Goal: Task Accomplishment & Management: Complete application form

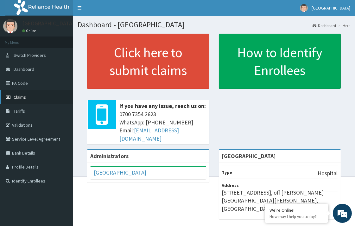
click at [25, 100] on link "Claims" at bounding box center [36, 97] width 73 height 14
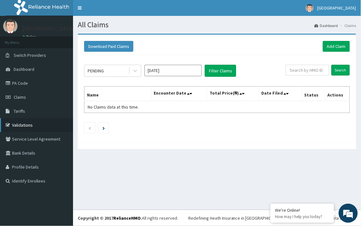
click at [24, 126] on link "Validations" at bounding box center [36, 125] width 73 height 14
click at [338, 49] on link "Add Claim" at bounding box center [335, 46] width 27 height 11
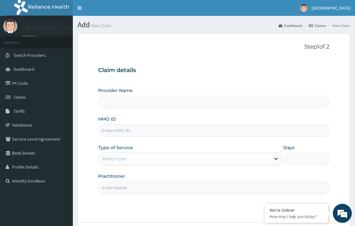
type input "[GEOGRAPHIC_DATA]"
paste input "FAB/10646/A"
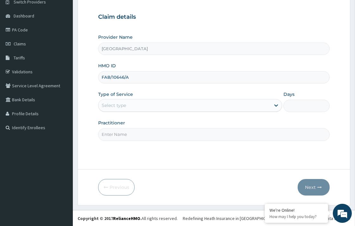
scroll to position [54, 0]
type input "FAB/10646/A"
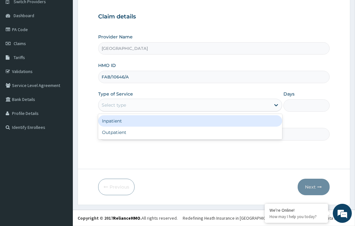
click at [121, 107] on div "Select type" at bounding box center [114, 105] width 24 height 6
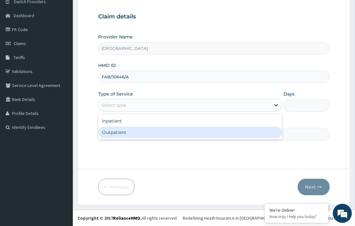
click at [121, 130] on div "Outpatient" at bounding box center [190, 132] width 184 height 11
type input "1"
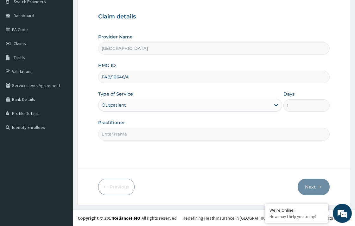
click at [170, 135] on input "Practitioner" at bounding box center [213, 134] width 231 height 12
type input "DR. UCHENNA"
click at [310, 186] on button "Next" at bounding box center [314, 187] width 32 height 16
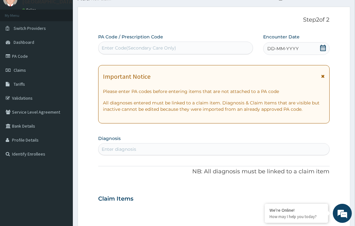
scroll to position [0, 0]
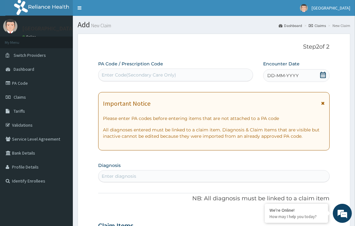
click at [322, 73] on icon at bounding box center [323, 75] width 6 height 6
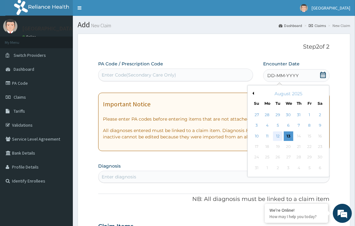
click at [279, 135] on div "12" at bounding box center [278, 136] width 10 height 10
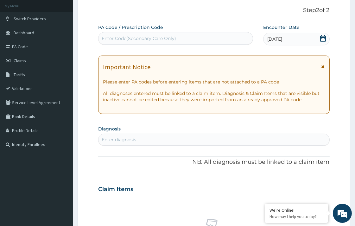
scroll to position [70, 0]
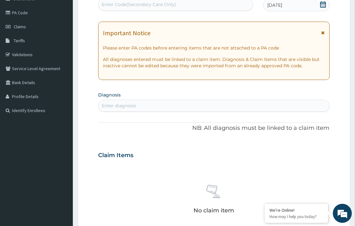
click at [140, 101] on div "Enter diagnosis" at bounding box center [214, 106] width 231 height 10
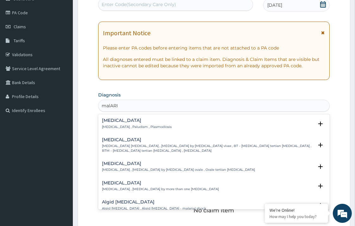
type input "malARIA"
click at [153, 126] on p "Malaria , Paludism , Plasmodiosis" at bounding box center [137, 127] width 70 height 4
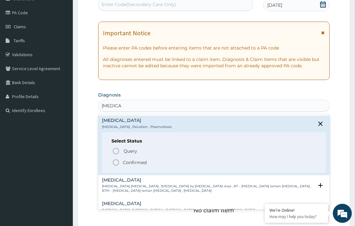
click at [116, 163] on icon "status option filled" at bounding box center [116, 163] width 8 height 8
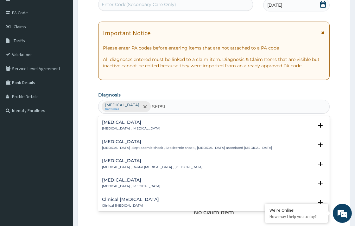
type input "SEPSIS"
click at [124, 126] on div "Sepsis Systemic infection , Sepsis" at bounding box center [131, 125] width 58 height 11
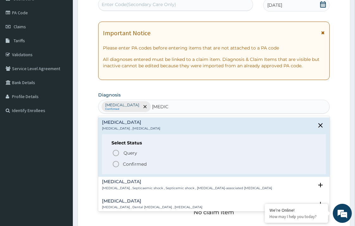
click at [118, 164] on icon "status option filled" at bounding box center [116, 164] width 8 height 8
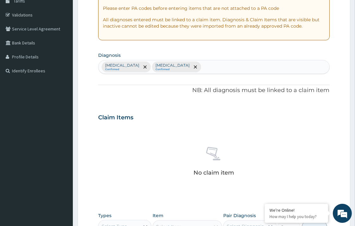
scroll to position [176, 0]
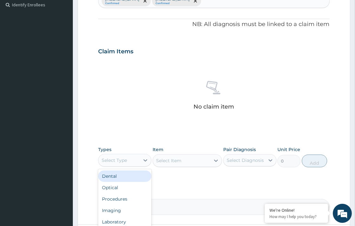
click at [131, 163] on div "Select Type" at bounding box center [119, 160] width 41 height 10
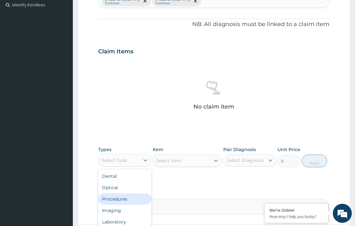
scroll to position [21, 0]
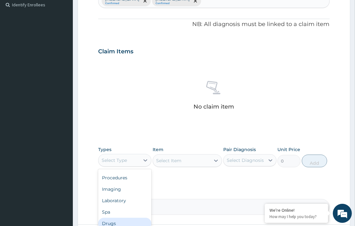
click at [119, 223] on div "Drugs" at bounding box center [124, 223] width 53 height 11
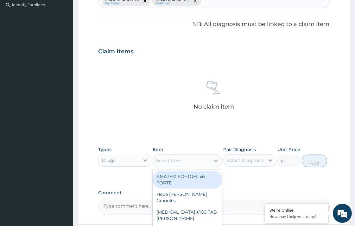
click at [197, 159] on div "Select Item" at bounding box center [181, 160] width 57 height 10
type input "COAR"
click at [191, 182] on div "COARTEM FORTE 80/480 BY 6 TAB" at bounding box center [187, 180] width 69 height 18
type input "449.35"
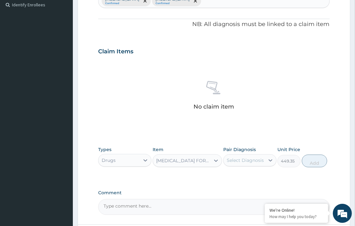
click at [254, 161] on div "Select Diagnosis" at bounding box center [245, 160] width 37 height 6
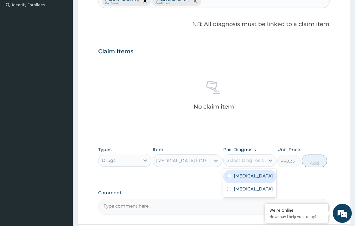
click at [228, 176] on input "checkbox" at bounding box center [229, 176] width 4 height 4
checkbox input "true"
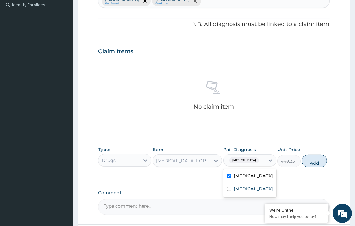
click at [315, 163] on button "Add" at bounding box center [314, 160] width 25 height 13
type input "0"
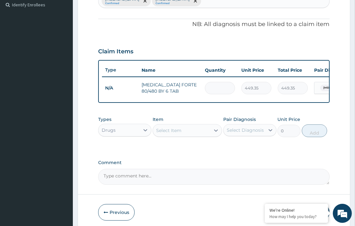
type input "0.00"
type input "6"
type input "2696.10"
type input "6"
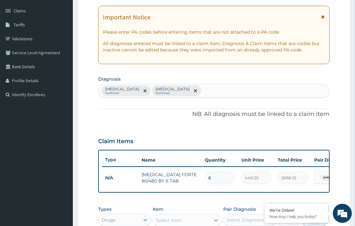
scroll to position [70, 0]
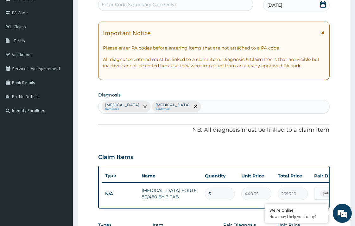
click at [167, 104] on div "Malaria Confirmed Sepsis Confirmed" at bounding box center [214, 106] width 231 height 13
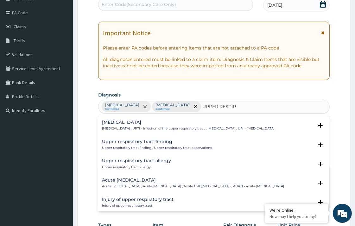
type input "UPPER RESPIRA"
click at [168, 124] on h4 "Upper respiratory infection" at bounding box center [188, 122] width 173 height 5
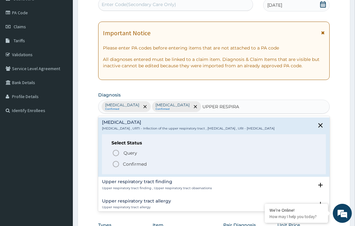
click at [117, 168] on icon "status option filled" at bounding box center [116, 164] width 8 height 8
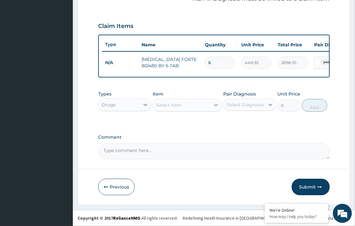
scroll to position [206, 0]
click at [170, 107] on div "Select Item" at bounding box center [168, 105] width 25 height 6
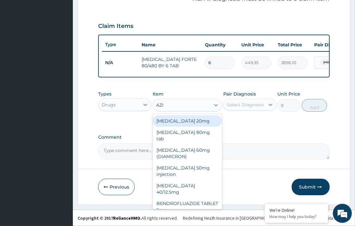
type input "AZIT"
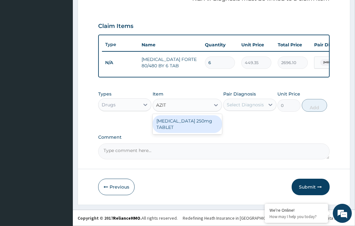
click at [189, 123] on div "AZITHROMYCIN 250mg TABLET" at bounding box center [187, 124] width 69 height 18
type input "177.375"
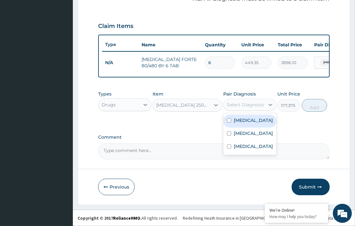
click at [248, 106] on div "Select Diagnosis" at bounding box center [245, 104] width 37 height 6
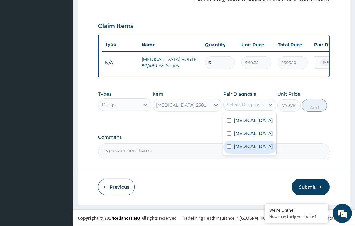
click at [228, 148] on input "checkbox" at bounding box center [229, 146] width 4 height 4
checkbox input "true"
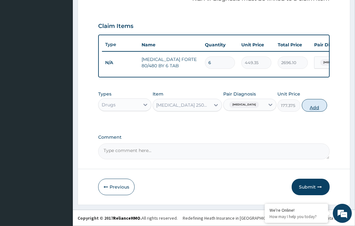
click at [313, 108] on button "Add" at bounding box center [314, 105] width 25 height 13
type input "0"
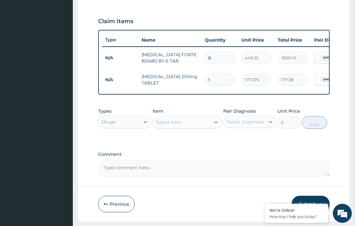
type input "10"
type input "1773.75"
type input "10"
click at [242, 141] on div "Types Drugs Item Select Item Pair Diagnosis Select Diagnosis Unit Price 0 Add" at bounding box center [213, 123] width 231 height 37
click at [183, 127] on div "Select Item" at bounding box center [181, 122] width 57 height 10
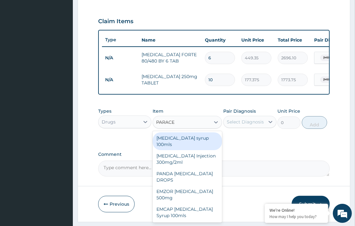
type input "PARACET"
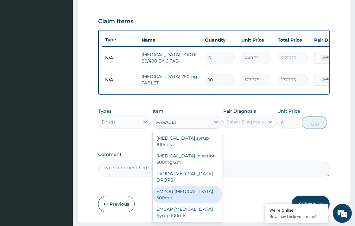
drag, startPoint x: 186, startPoint y: 192, endPoint x: 238, endPoint y: 168, distance: 57.6
click at [188, 192] on div "EMZOR PARACETAMOL 500mg" at bounding box center [187, 194] width 69 height 18
type input "23.65"
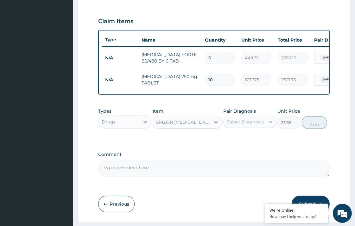
click at [268, 125] on icon at bounding box center [271, 122] width 6 height 6
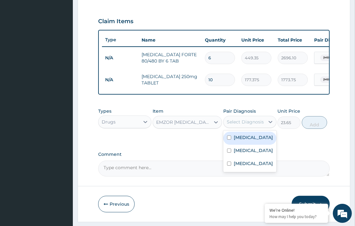
click at [227, 140] on input "checkbox" at bounding box center [229, 137] width 4 height 4
checkbox input "true"
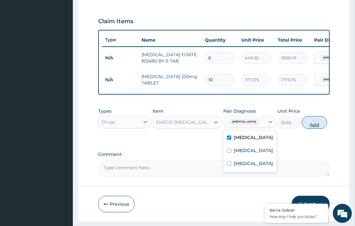
click at [309, 129] on button "Add" at bounding box center [314, 122] width 25 height 13
type input "0"
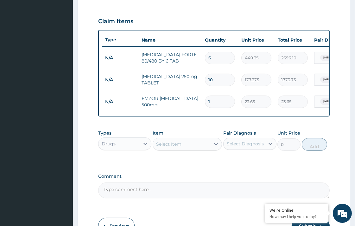
type input "10"
type input "236.50"
type input "10"
click at [192, 149] on div "Select Item" at bounding box center [181, 144] width 57 height 10
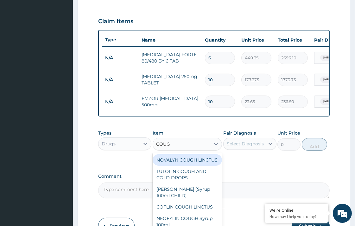
type input "COUGH"
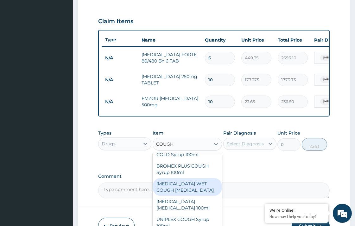
scroll to position [132, 0]
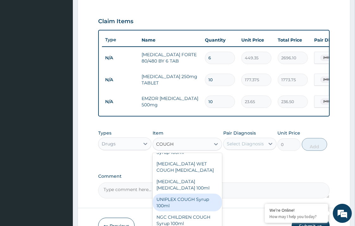
click at [191, 205] on div "UNIPLEX COUGH Syrup 100ml" at bounding box center [187, 202] width 69 height 18
type input "1182.5"
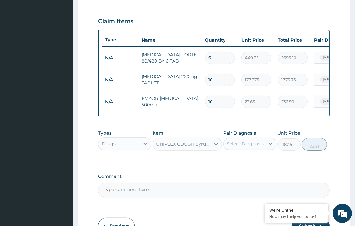
click at [256, 147] on div "Select Diagnosis" at bounding box center [245, 143] width 37 height 6
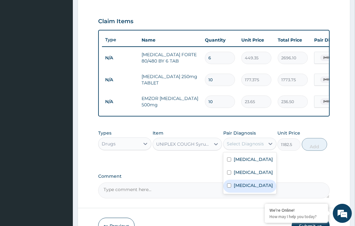
click at [231, 187] on input "checkbox" at bounding box center [229, 185] width 4 height 4
checkbox input "true"
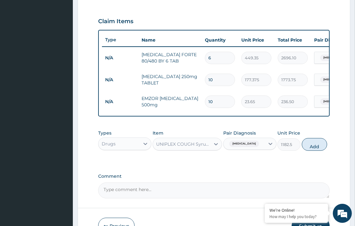
click at [317, 148] on button "Add" at bounding box center [314, 144] width 25 height 13
type input "0"
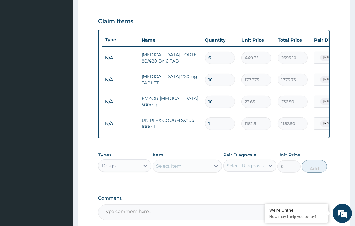
scroll to position [272, 0]
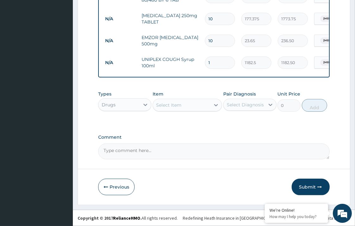
click at [178, 106] on div "Select Item" at bounding box center [168, 105] width 25 height 6
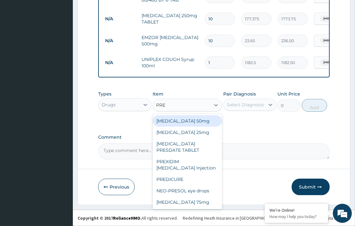
type input "PRED"
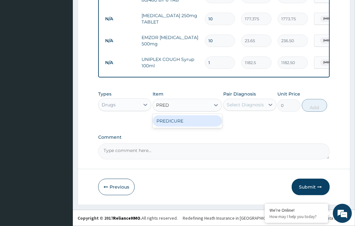
click at [186, 119] on div "PREDICURE" at bounding box center [187, 120] width 69 height 11
type input "53.2125"
click at [238, 100] on div "Select Diagnosis" at bounding box center [244, 105] width 41 height 10
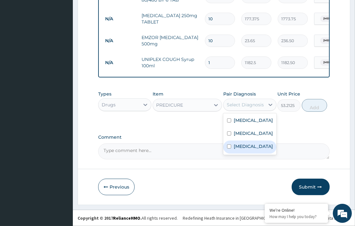
click at [230, 148] on input "checkbox" at bounding box center [229, 146] width 4 height 4
checkbox input "true"
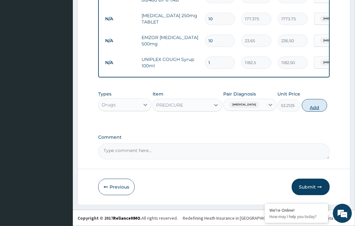
click at [315, 108] on button "Add" at bounding box center [314, 105] width 25 height 13
type input "0"
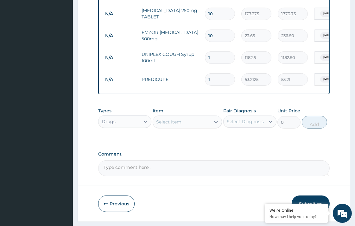
type input "0.00"
type input "2"
type input "106.42"
type input "20"
type input "1064.25"
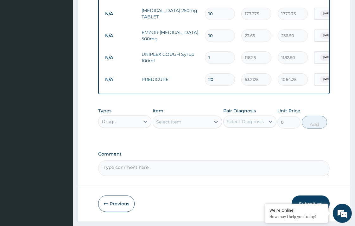
type input "20"
click at [269, 141] on div "Types Drugs Item Select Item Pair Diagnosis Select Diagnosis Unit Price 0 Add" at bounding box center [213, 122] width 231 height 37
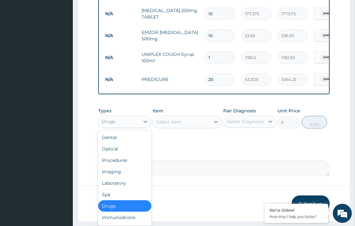
click at [128, 125] on div "Drugs" at bounding box center [119, 121] width 41 height 10
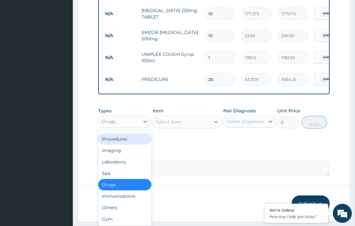
click at [122, 139] on div "Procedures" at bounding box center [124, 138] width 53 height 11
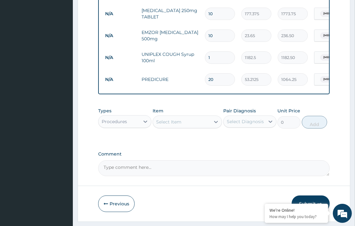
click at [183, 127] on div "Select Item" at bounding box center [181, 122] width 57 height 10
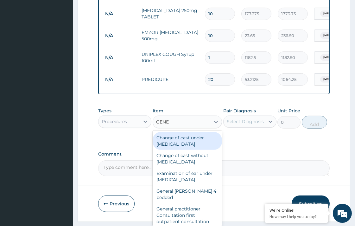
type input "GENER"
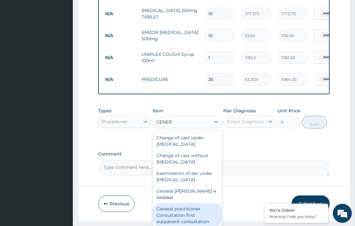
click at [195, 214] on div "General practitioner Consultation first outpatient consultation" at bounding box center [187, 215] width 69 height 24
type input "3547.5"
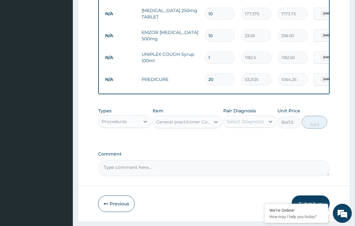
click at [254, 125] on div "Select Diagnosis" at bounding box center [245, 121] width 37 height 6
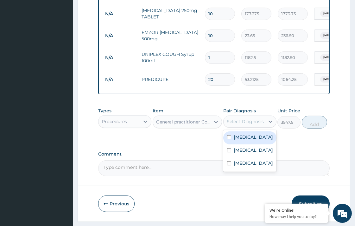
drag, startPoint x: 230, startPoint y: 142, endPoint x: 227, endPoint y: 151, distance: 9.2
click at [230, 139] on input "checkbox" at bounding box center [229, 137] width 4 height 4
checkbox input "true"
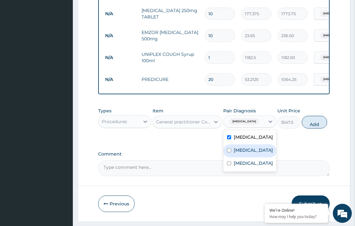
drag, startPoint x: 228, startPoint y: 155, endPoint x: 227, endPoint y: 162, distance: 7.1
click at [228, 152] on input "checkbox" at bounding box center [229, 150] width 4 height 4
checkbox input "true"
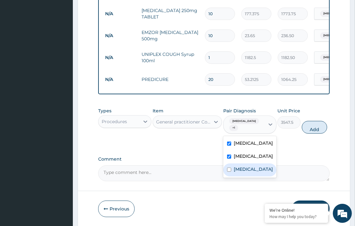
click at [229, 172] on input "checkbox" at bounding box center [229, 169] width 4 height 4
checkbox input "true"
click at [313, 132] on button "Add" at bounding box center [314, 127] width 25 height 13
type input "0"
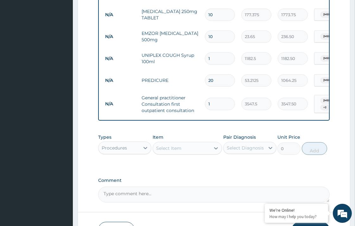
scroll to position [319, 0]
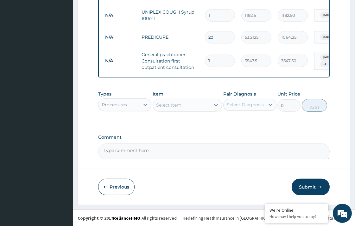
click at [311, 188] on button "Submit" at bounding box center [311, 187] width 38 height 16
